Goal: Information Seeking & Learning: Learn about a topic

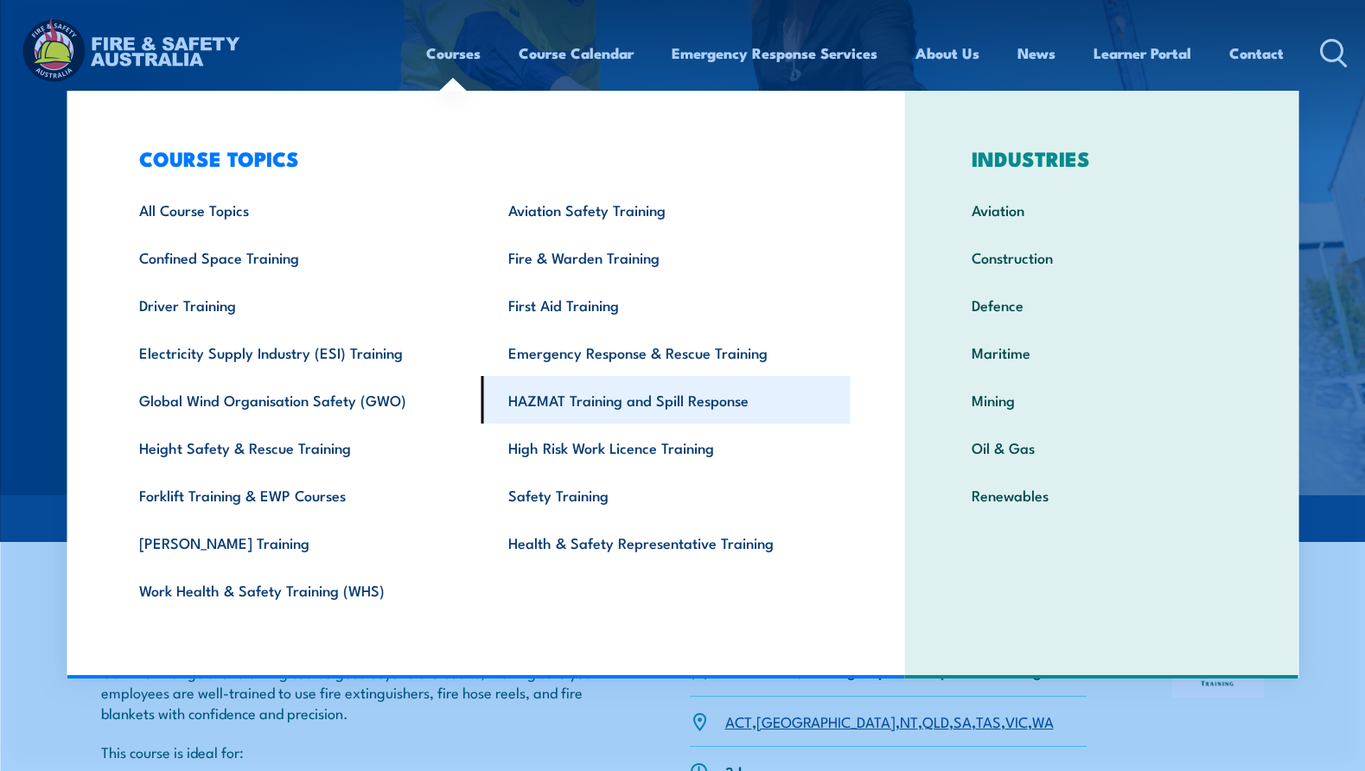
click at [582, 395] on link "HAZMAT Training and Spill Response" at bounding box center [665, 400] width 369 height 48
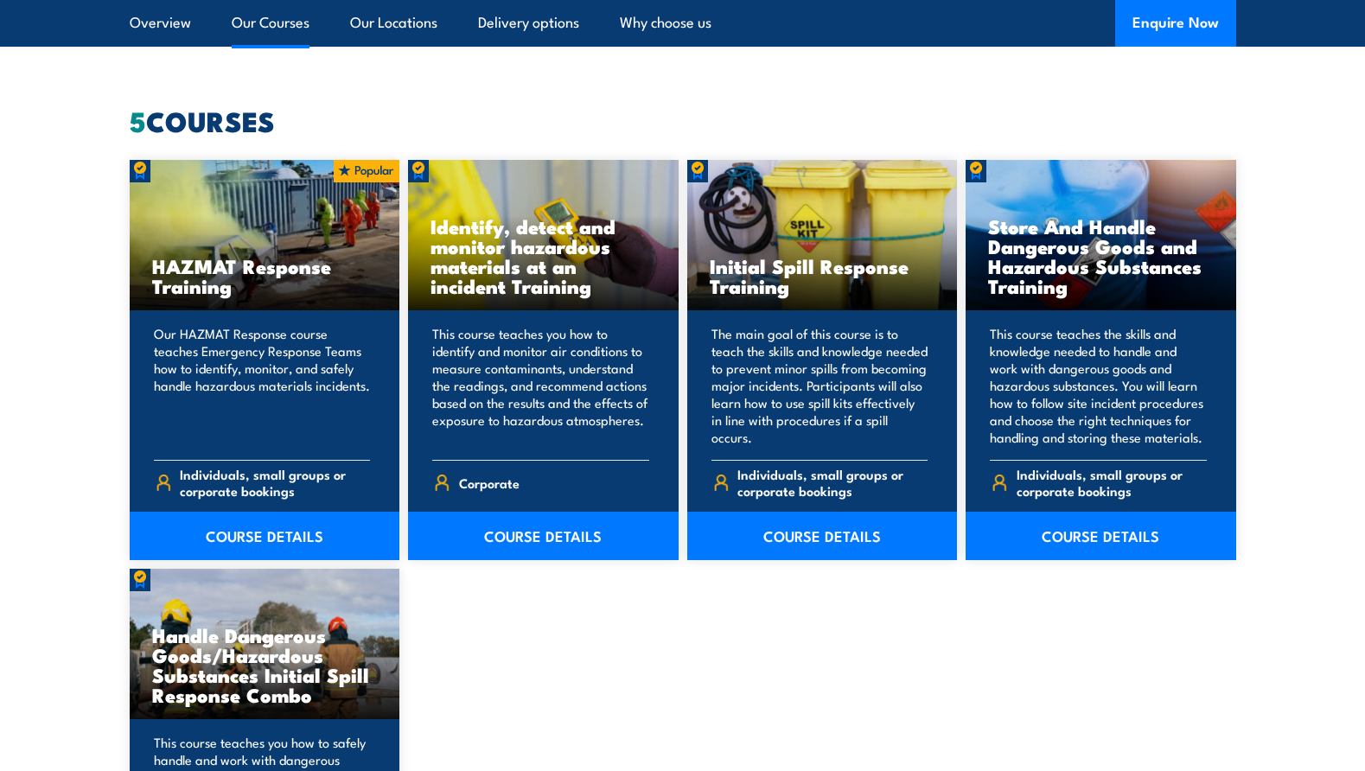
scroll to position [1297, 0]
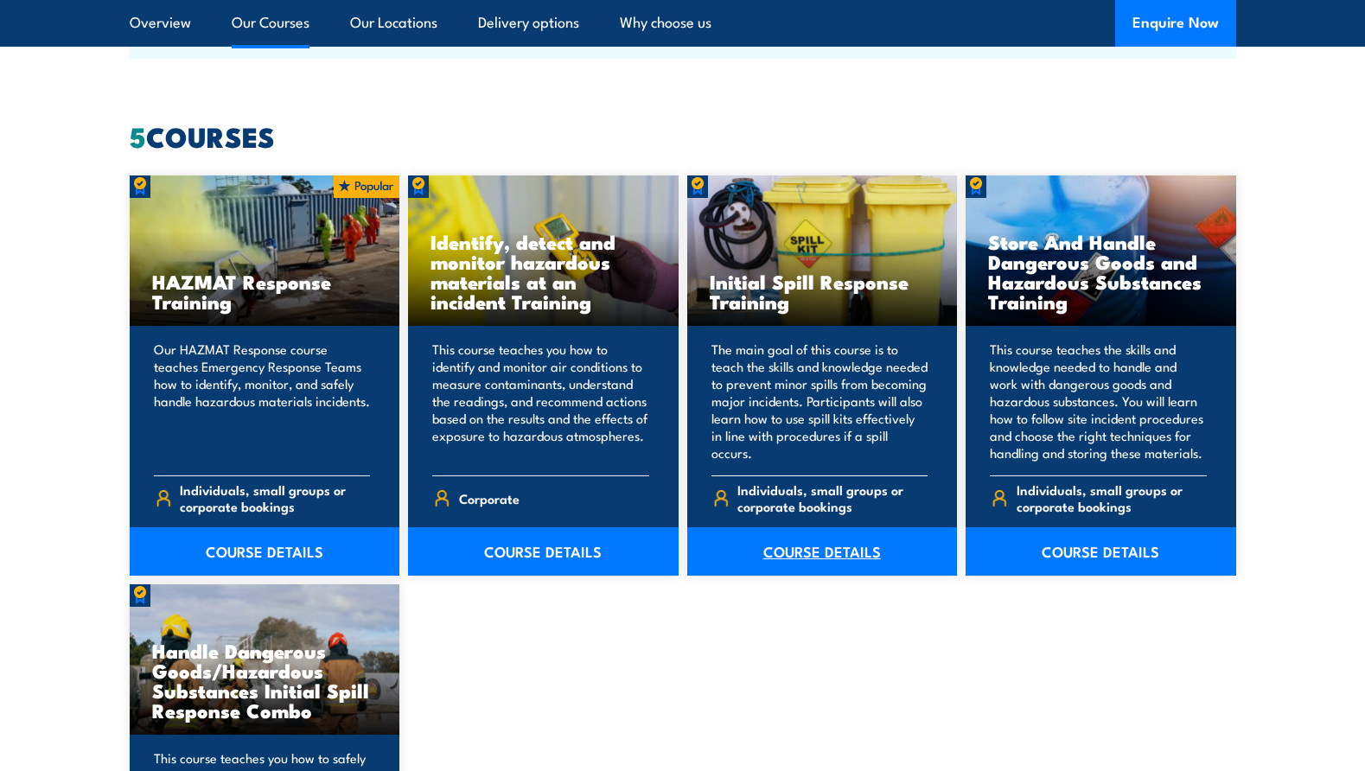
click at [811, 549] on link "COURSE DETAILS" at bounding box center [822, 551] width 271 height 48
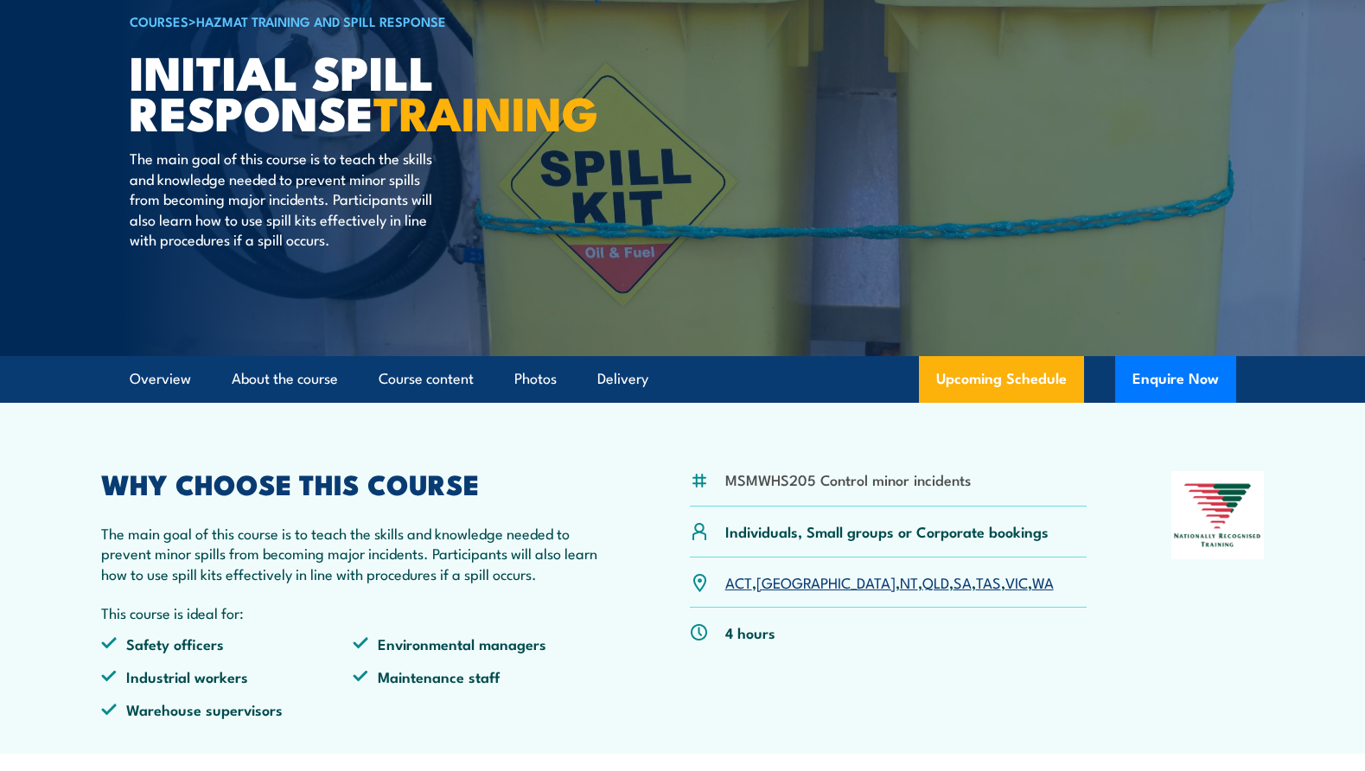
scroll to position [173, 0]
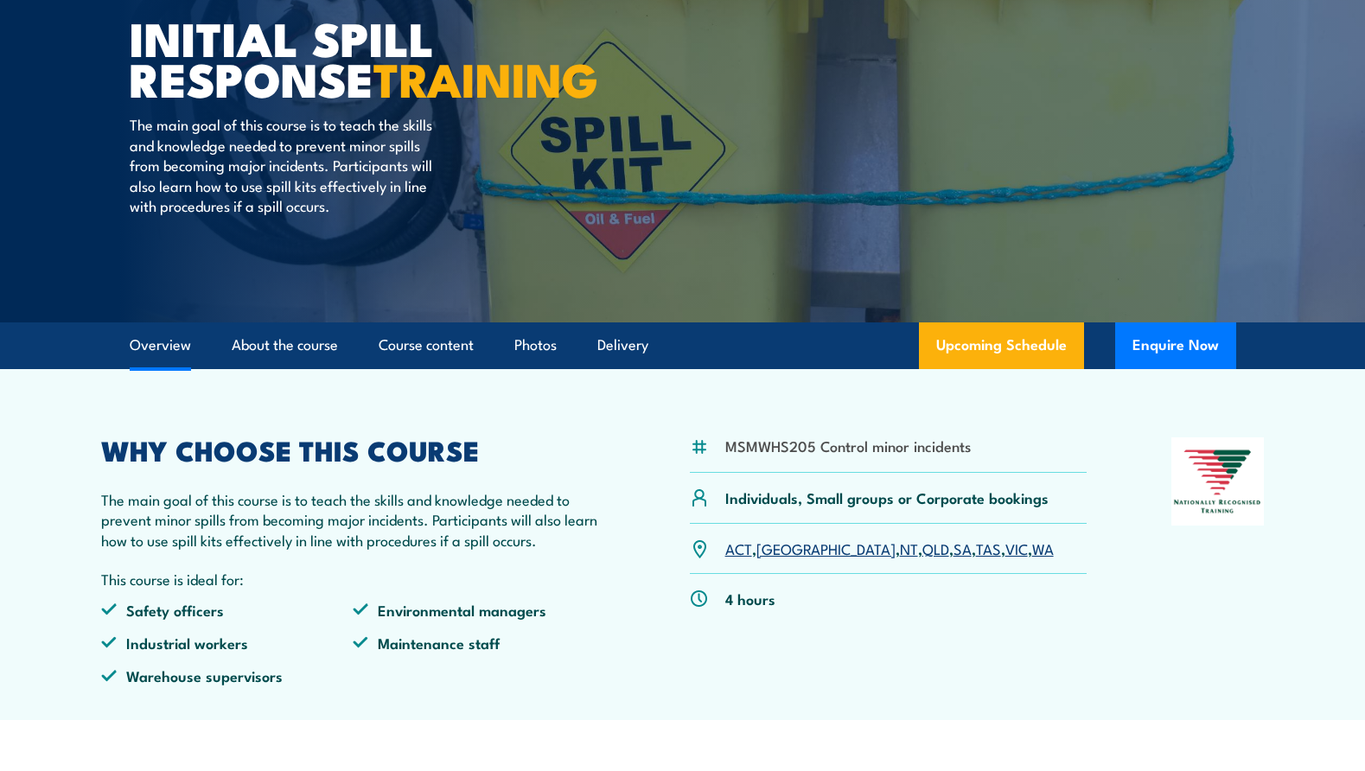
click at [159, 338] on link "Overview" at bounding box center [160, 345] width 61 height 46
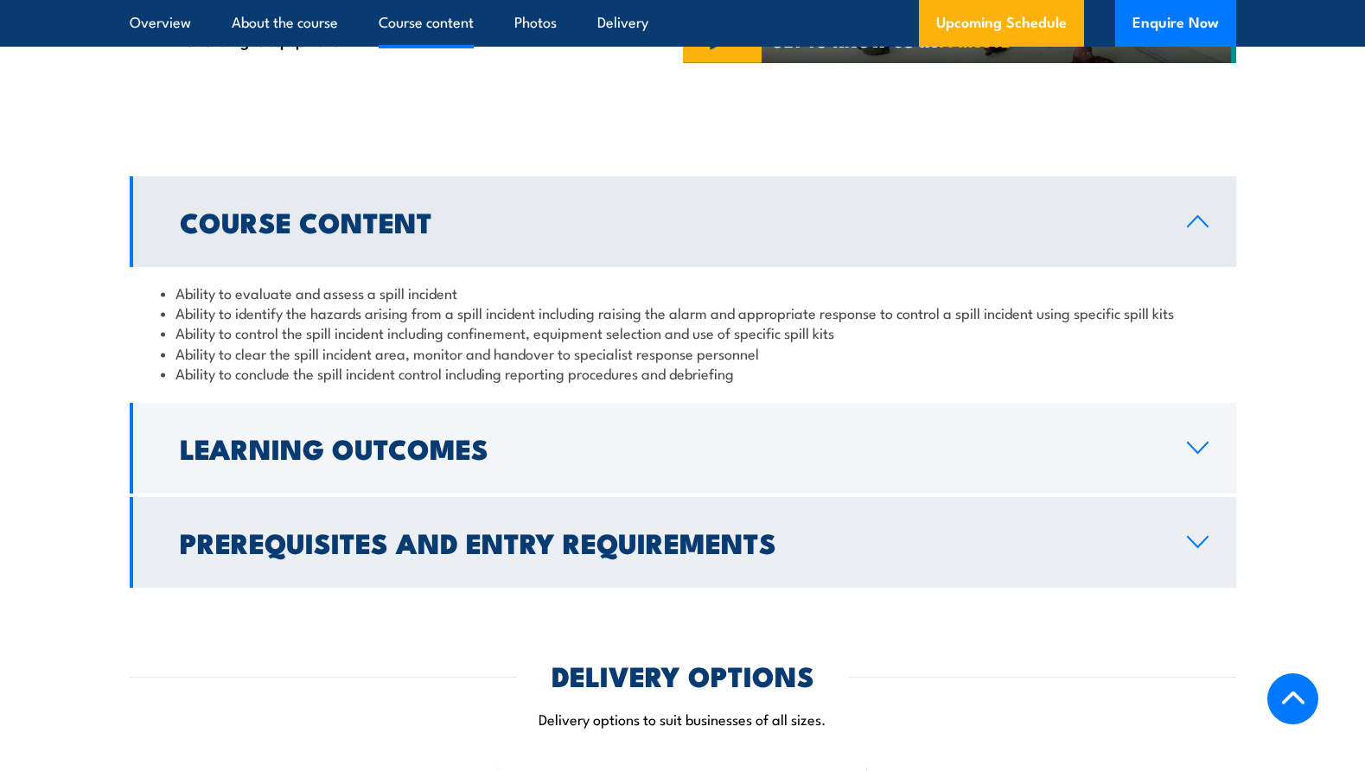
scroll to position [1213, 0]
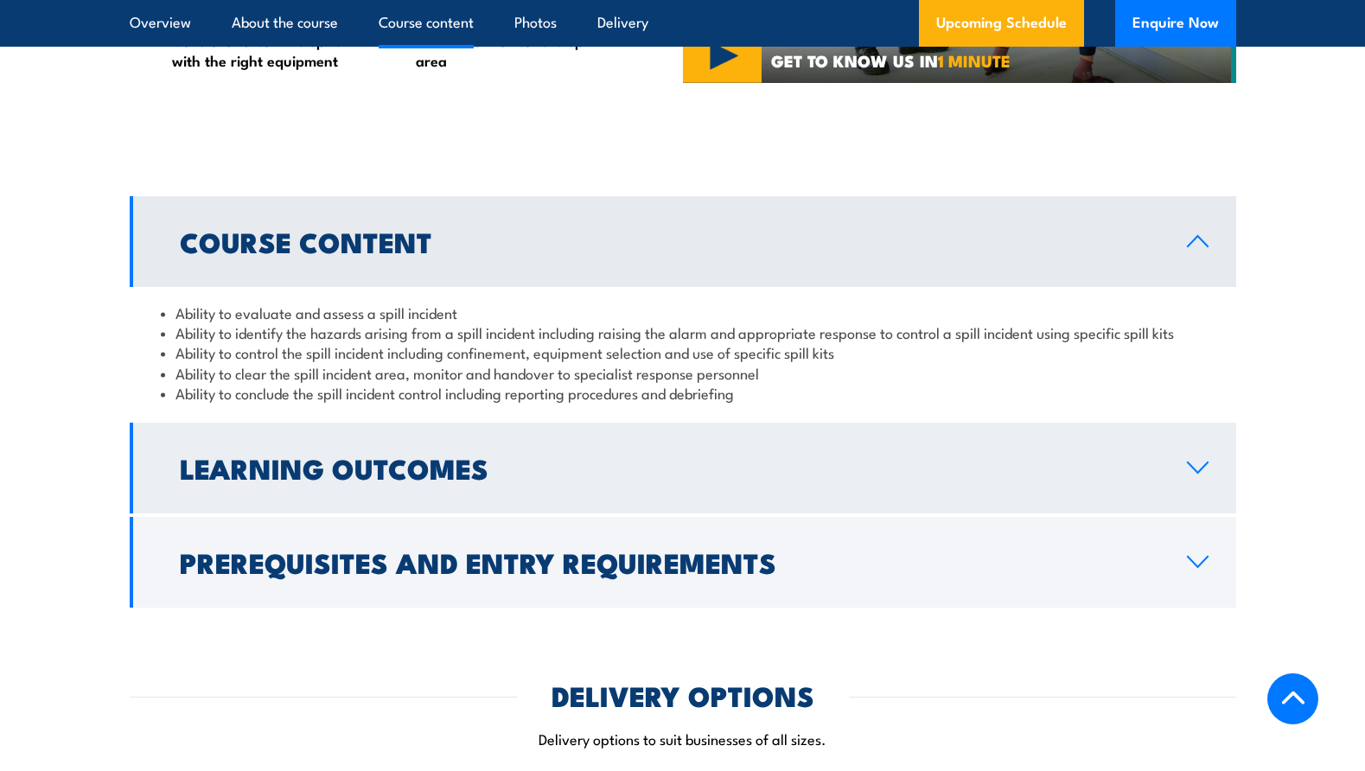
click at [1187, 462] on icon at bounding box center [1197, 468] width 23 height 14
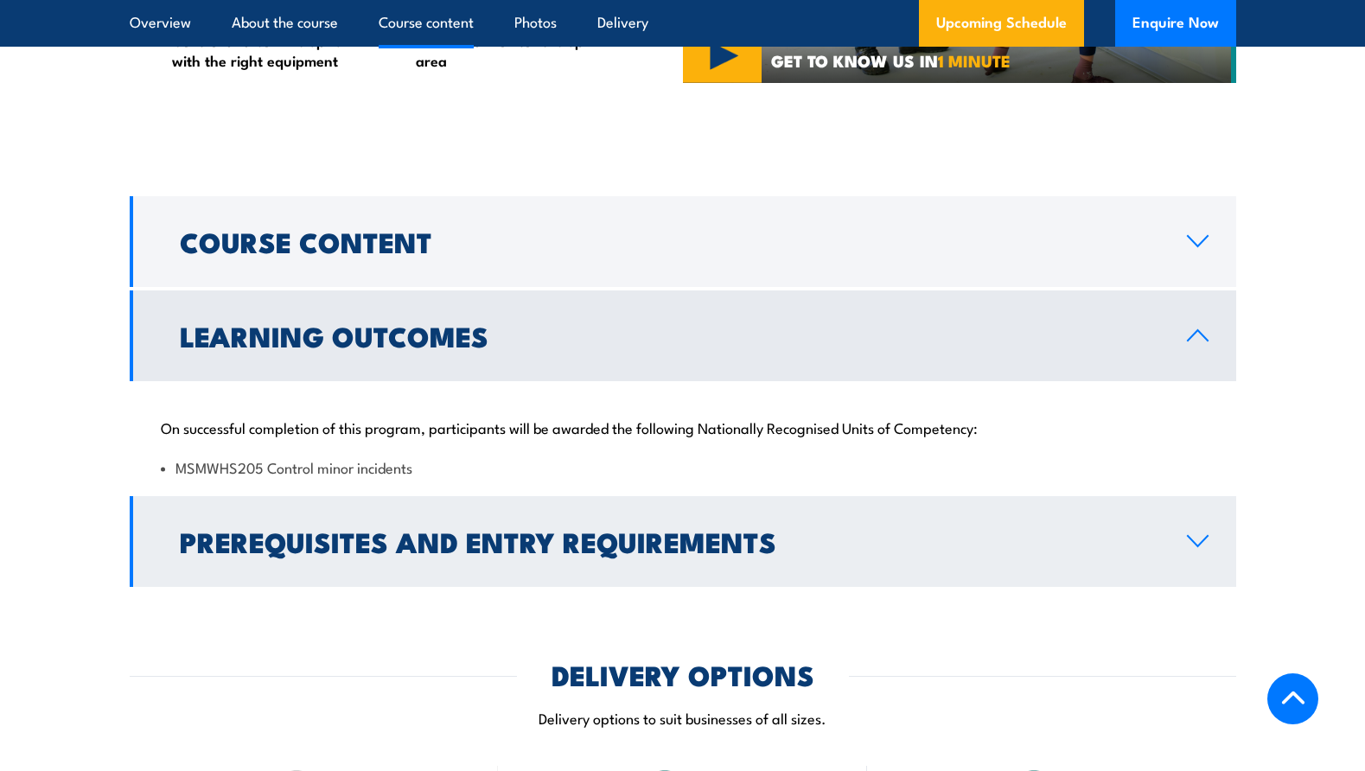
click at [1196, 538] on icon at bounding box center [1197, 541] width 23 height 14
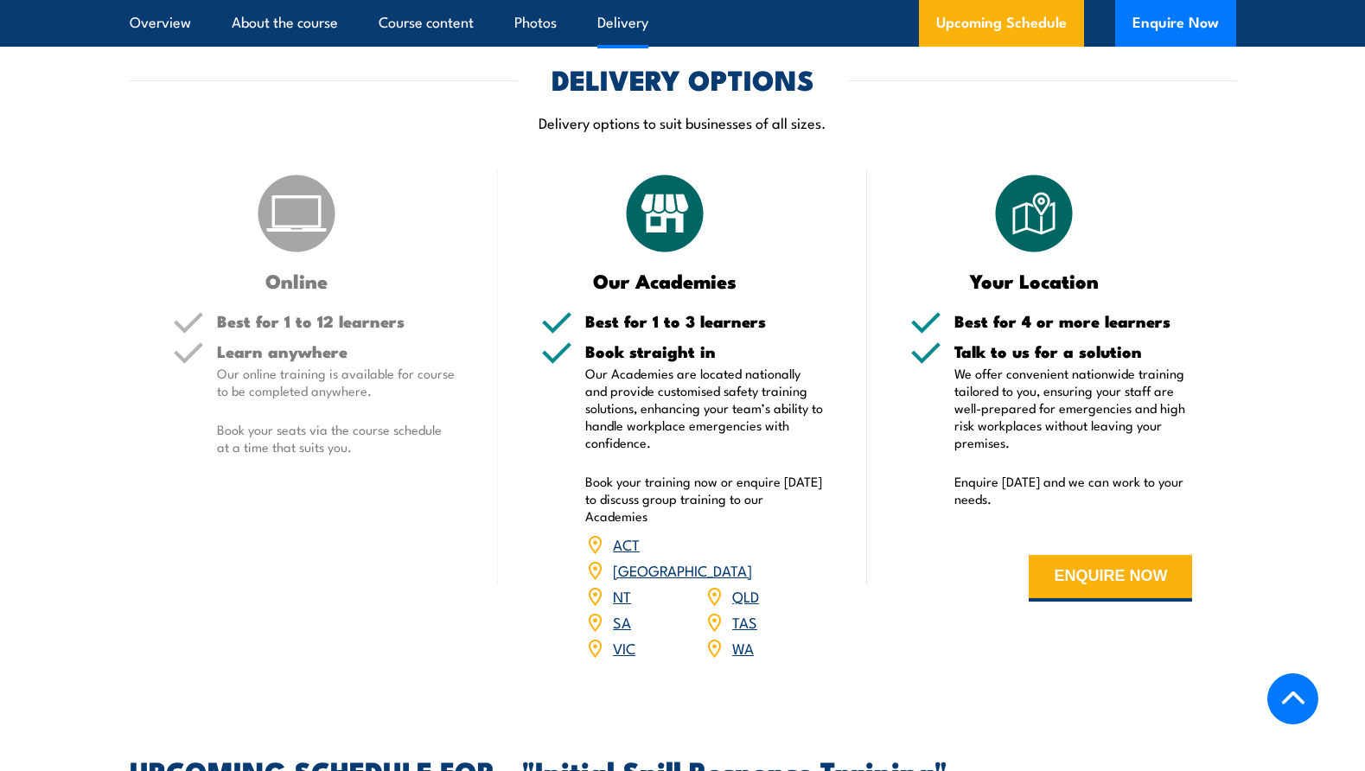
scroll to position [1991, 0]
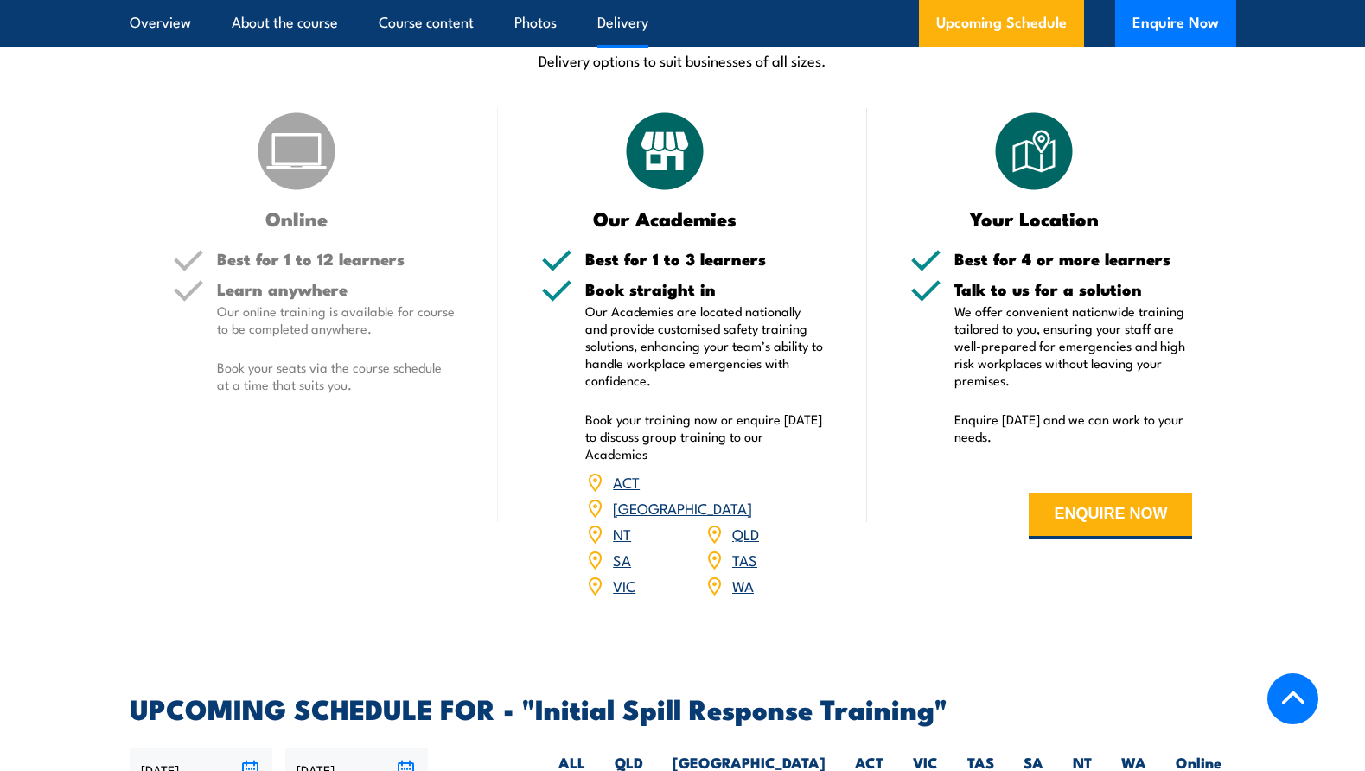
click at [740, 575] on link "WA" at bounding box center [743, 585] width 22 height 21
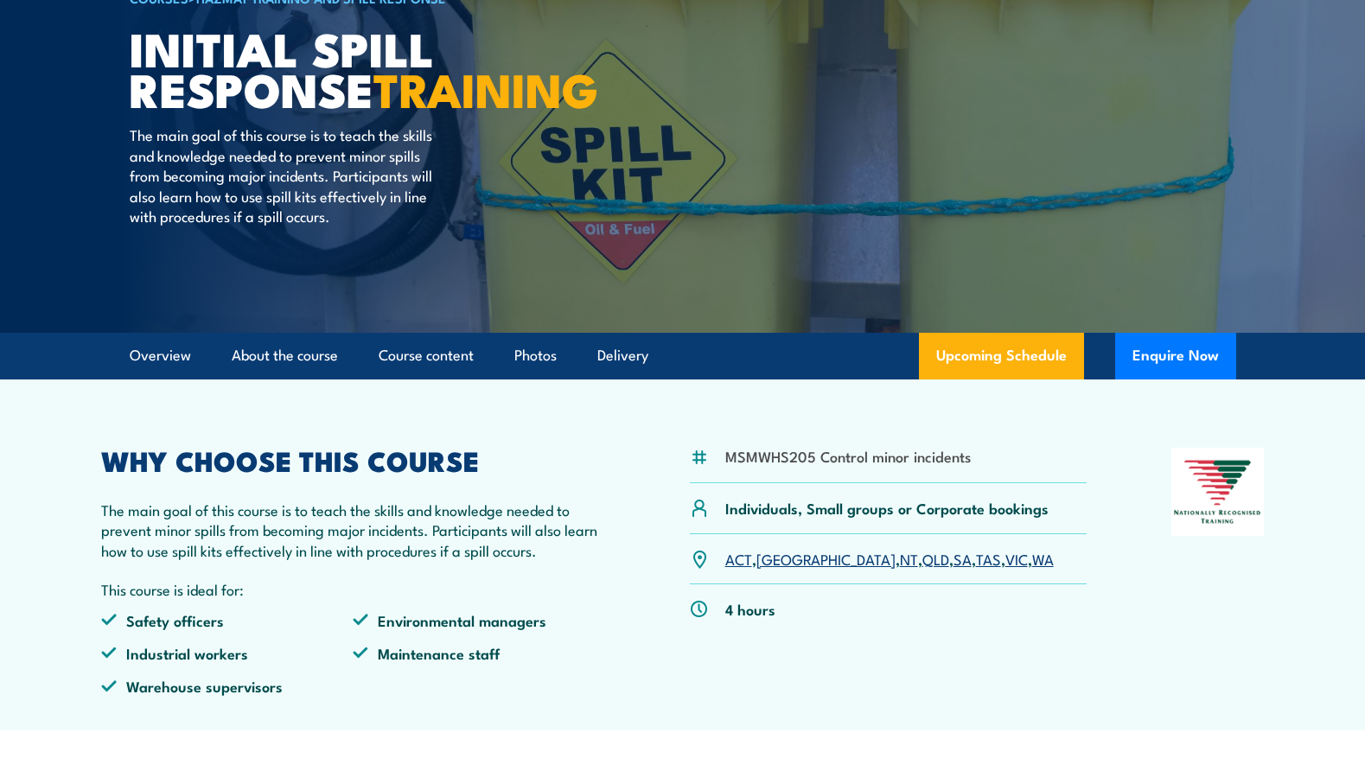
scroll to position [173, 0]
